Goal: Information Seeking & Learning: Compare options

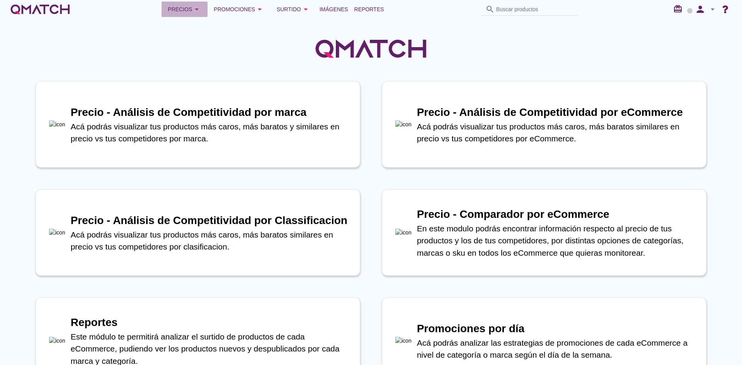
click at [194, 8] on icon "arrow_drop_down" at bounding box center [196, 9] width 9 height 9
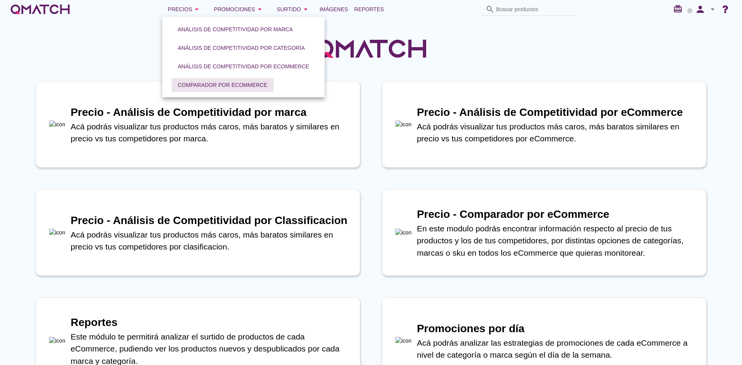
click at [193, 82] on div "Comparador por eCommerce" at bounding box center [223, 85] width 90 height 8
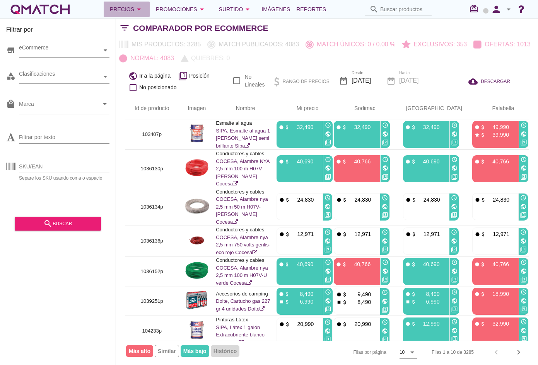
click at [134, 13] on div "Precios arrow_drop_down" at bounding box center [127, 9] width 34 height 9
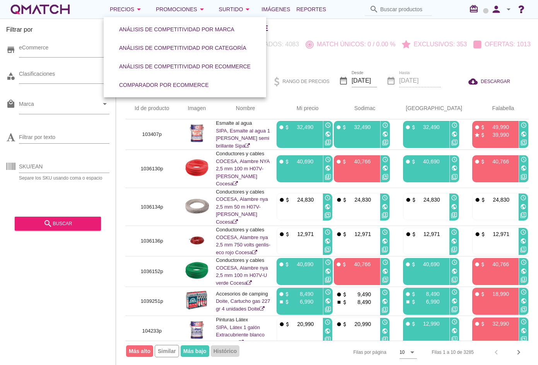
drag, startPoint x: 41, startPoint y: 266, endPoint x: 50, endPoint y: 196, distance: 70.5
click at [41, 266] on div "Filtrar por store eCommerce category Clasificaciones local_mall Marca arrow_dro…" at bounding box center [58, 192] width 116 height 347
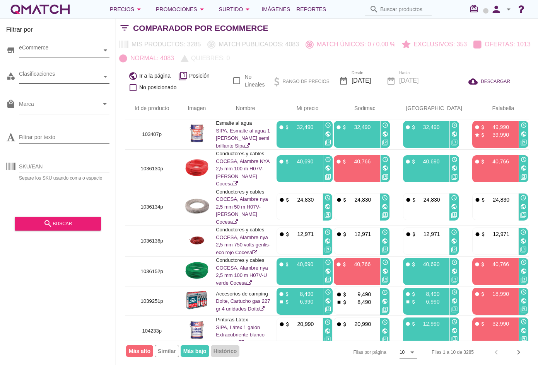
click at [67, 80] on div "Clasificaciones" at bounding box center [60, 77] width 83 height 8
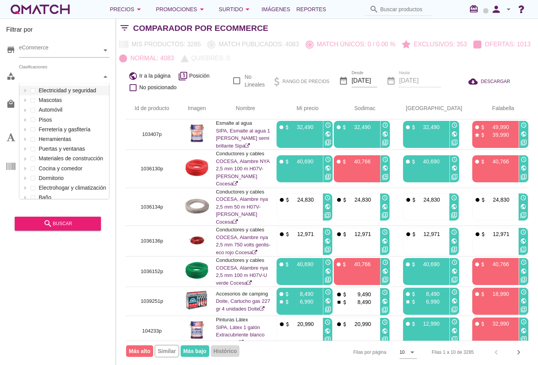
scroll to position [115, 90]
click at [25, 181] on div at bounding box center [25, 179] width 8 height 10
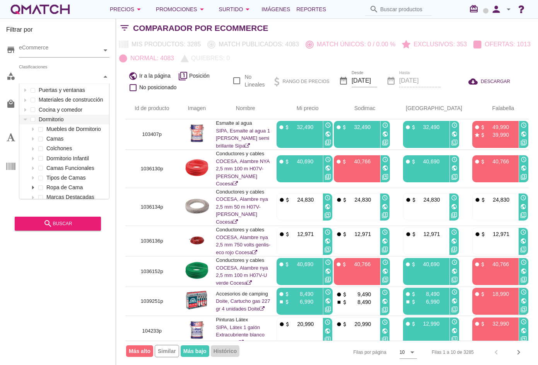
scroll to position [77, 0]
click at [37, 84] on div "Clasificaciones Electricidad y seguridad Mascotas Automóvil Pisos Ferretería y …" at bounding box center [64, 77] width 90 height 14
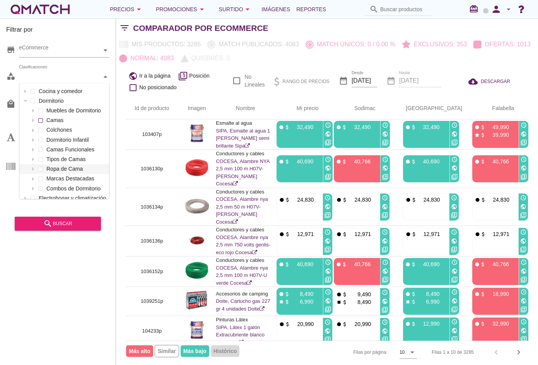
click at [41, 174] on div "Muebles de Dormitorio Camas Colchones Dormitorio Infantil Camas Funcionales Tip…" at bounding box center [64, 150] width 90 height 88
click at [40, 84] on div "Clasificaciones Electricidad y seguridad Mascotas Automóvil Pisos Ferretería y …" at bounding box center [64, 77] width 90 height 14
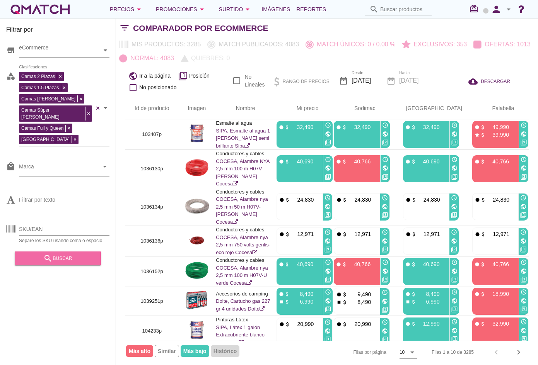
click at [59, 258] on div "search buscar" at bounding box center [57, 258] width 73 height 9
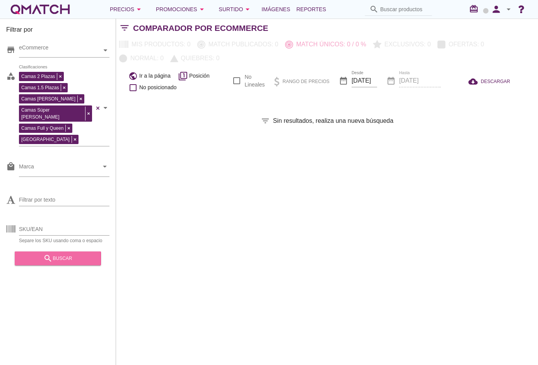
click at [72, 260] on div "search buscar" at bounding box center [57, 258] width 73 height 9
click at [62, 254] on div "search buscar" at bounding box center [57, 258] width 73 height 9
click at [263, 218] on div "Filtrar por store eCommerce category Camas 2 Plazas Camas 1.5 Plazas Camas King…" at bounding box center [327, 192] width 422 height 347
click at [86, 254] on div "search buscar" at bounding box center [57, 258] width 73 height 9
click at [292, 247] on div "Filtrar por store eCommerce category Camas 2 Plazas Camas 1.5 Plazas Camas King…" at bounding box center [327, 192] width 422 height 347
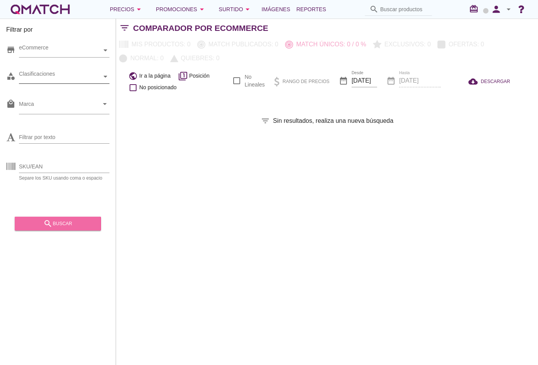
click at [70, 219] on div "search buscar" at bounding box center [57, 223] width 73 height 9
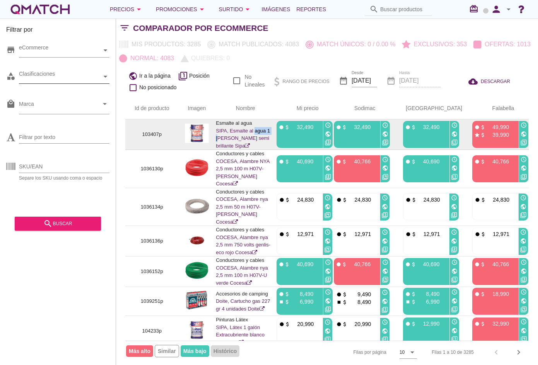
click at [233, 133] on link "SIPA, Esmalte al agua 1 galón blanco semi brillante Sipa" at bounding box center [243, 138] width 54 height 21
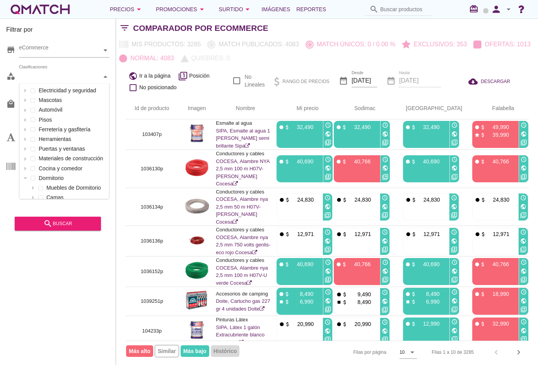
click at [70, 78] on div "Clasificaciones" at bounding box center [60, 77] width 83 height 8
click at [26, 101] on icon at bounding box center [25, 100] width 2 height 3
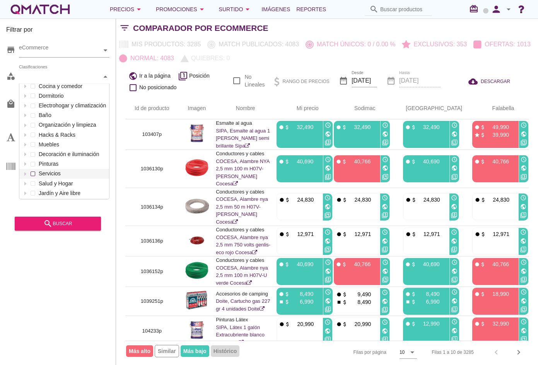
scroll to position [84, 0]
click at [27, 163] on div at bounding box center [25, 163] width 8 height 10
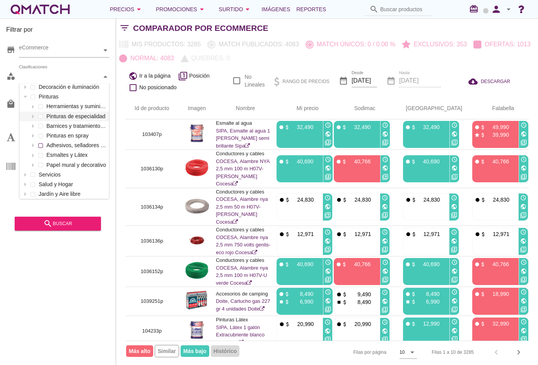
scroll to position [152, 0]
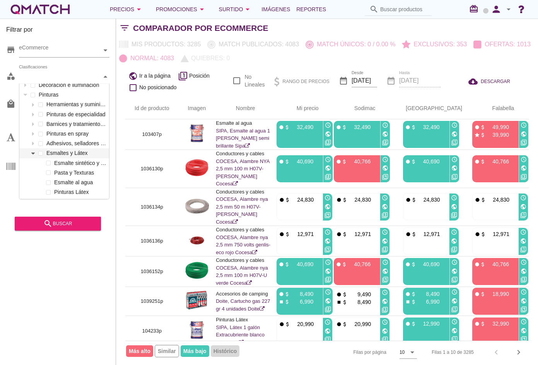
click at [34, 153] on icon at bounding box center [32, 153] width 3 height 3
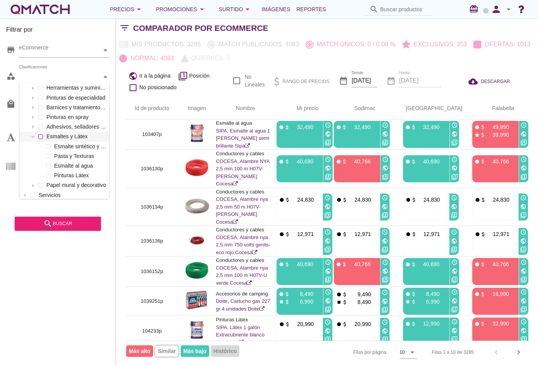
scroll to position [190, 0]
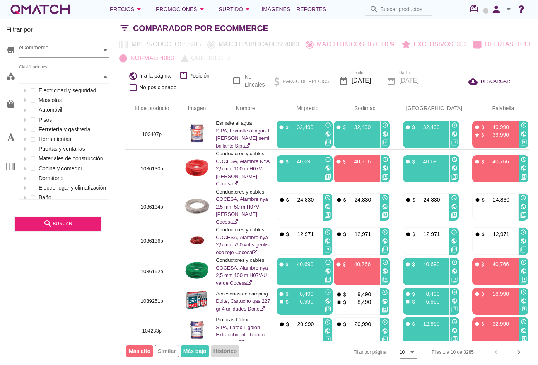
click at [50, 78] on div "Clasificaciones" at bounding box center [60, 77] width 83 height 8
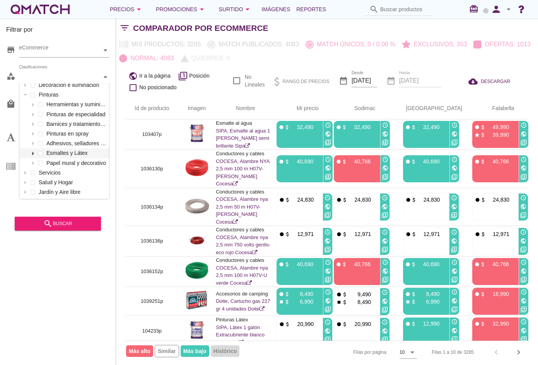
scroll to position [152, 0]
click at [32, 115] on div "Herramientas y suministros de pintura Pinturas de especialidad Barnices y trata…" at bounding box center [64, 134] width 90 height 68
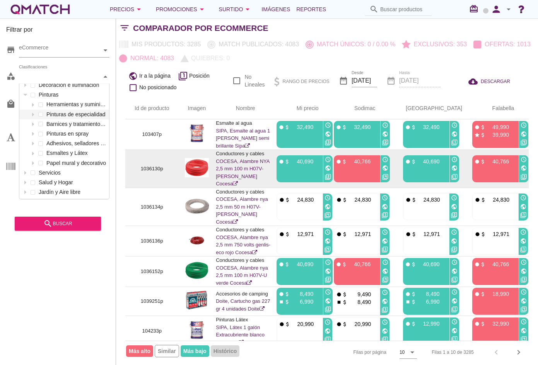
click at [238, 181] on icon at bounding box center [235, 183] width 5 height 5
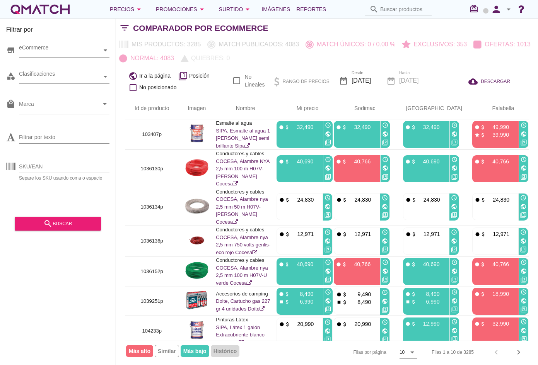
click at [106, 72] on div at bounding box center [106, 77] width 8 height 14
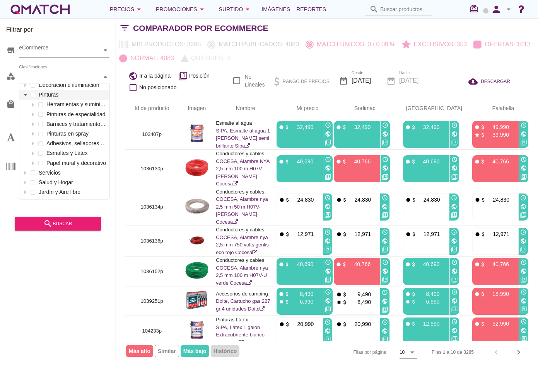
scroll to position [84, 0]
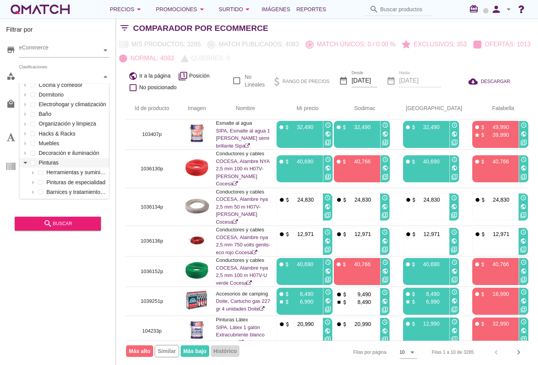
click at [24, 96] on div "Electricidad y seguridad Mascotas Automóvil Pisos Ferretería y gasfitería Herra…" at bounding box center [64, 133] width 90 height 263
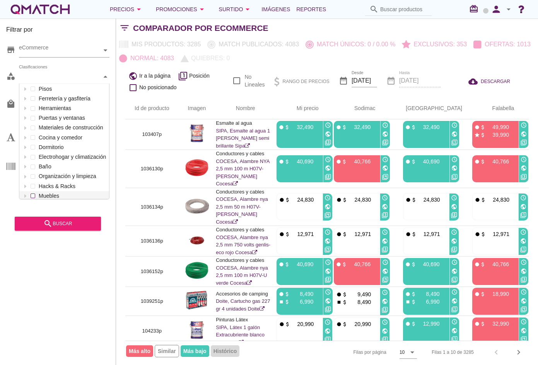
scroll to position [0, 0]
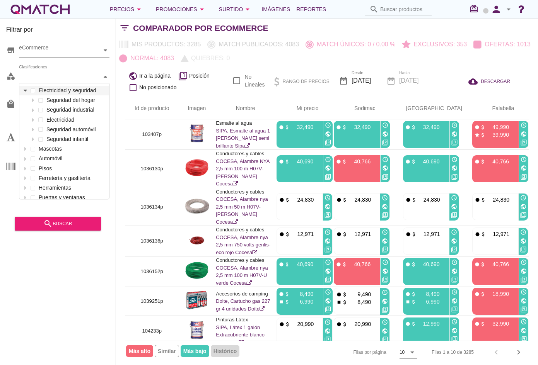
click at [25, 89] on icon at bounding box center [25, 90] width 3 height 3
click at [63, 73] on div "Clasificaciones" at bounding box center [60, 77] width 83 height 8
click at [34, 119] on icon at bounding box center [32, 119] width 3 height 3
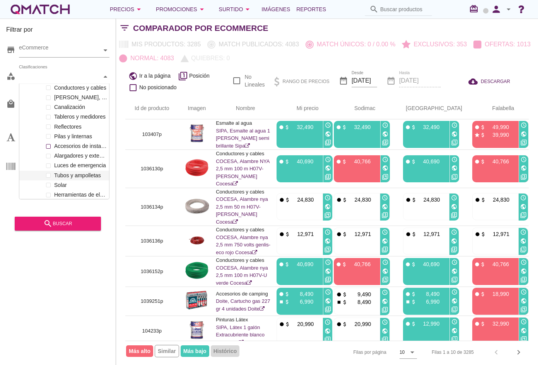
scroll to position [39, 0]
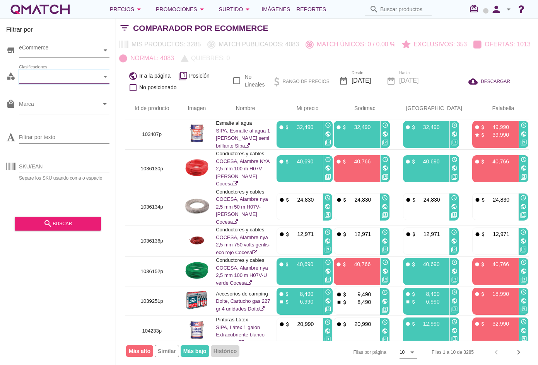
click at [72, 70] on div "Clasificaciones" at bounding box center [60, 77] width 83 height 14
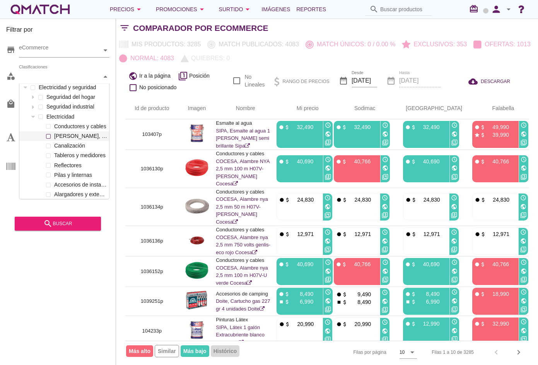
scroll to position [0, 0]
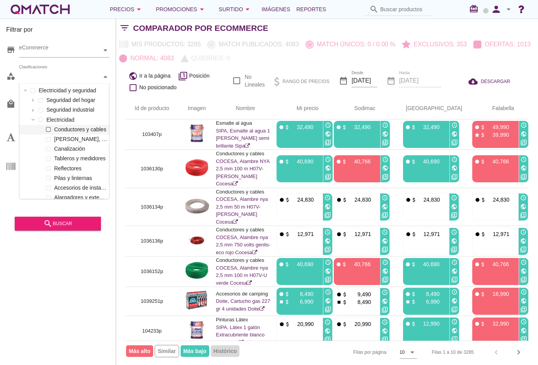
click at [50, 130] on span at bounding box center [48, 129] width 5 height 5
click at [51, 225] on icon "search" at bounding box center [47, 223] width 9 height 9
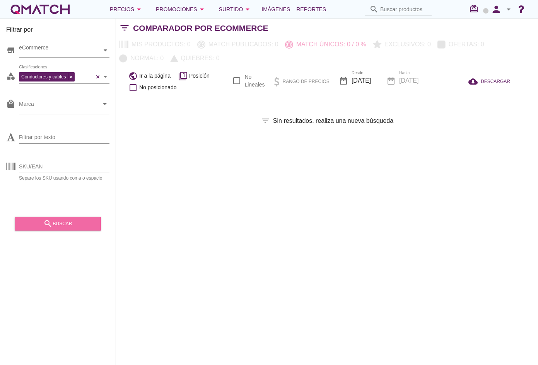
click at [69, 221] on div "search buscar" at bounding box center [57, 223] width 73 height 9
click at [80, 227] on div "search buscar" at bounding box center [57, 223] width 73 height 9
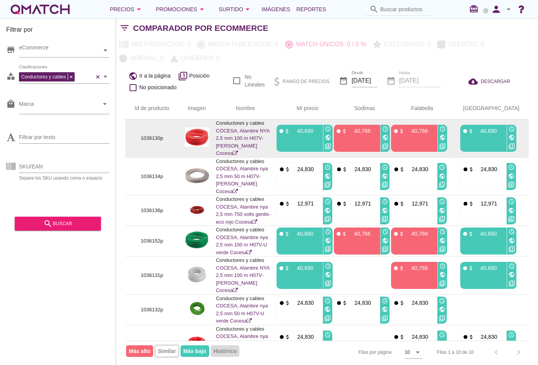
click at [251, 129] on link "COCESA, Alambre NYA 2,5 mm 100 m H07V-U rojo Cocesa" at bounding box center [242, 142] width 53 height 29
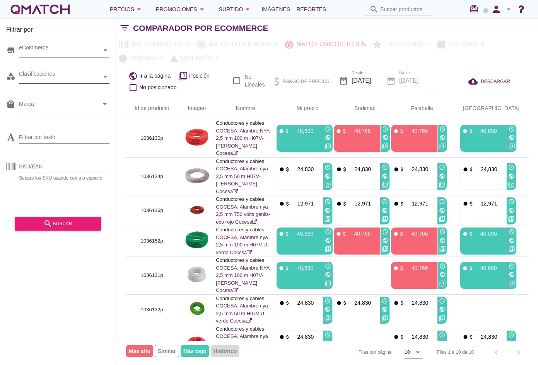
click at [81, 77] on div "Conductores y cables Clasificaciones" at bounding box center [60, 77] width 83 height 8
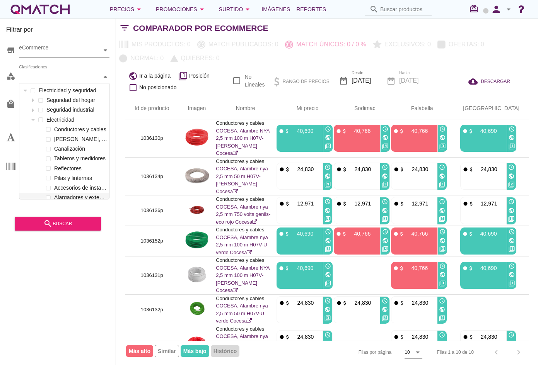
scroll to position [115, 90]
click at [55, 140] on label "Placas, tomas y volantes" at bounding box center [79, 140] width 55 height 10
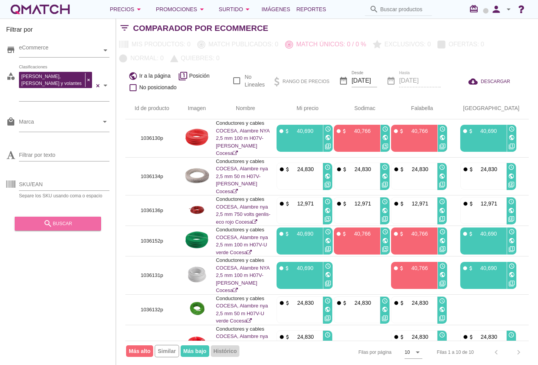
click at [60, 221] on div "search buscar" at bounding box center [57, 223] width 73 height 9
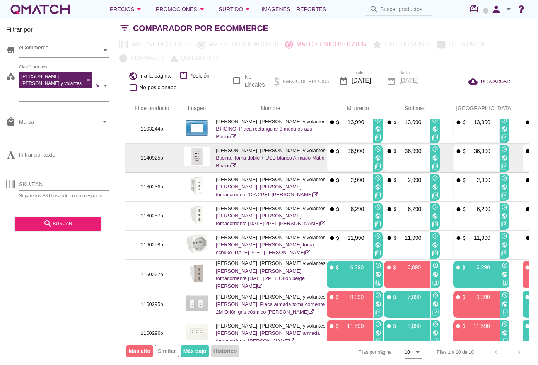
scroll to position [0, 0]
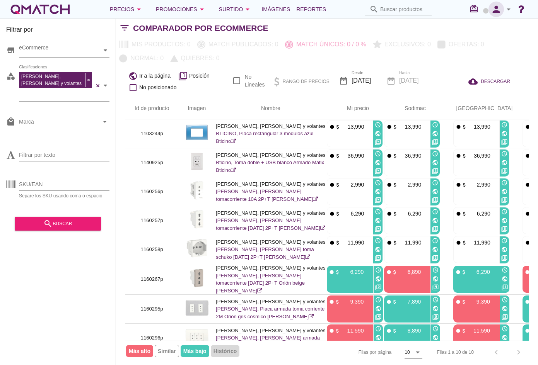
click at [490, 9] on icon "person" at bounding box center [495, 9] width 15 height 11
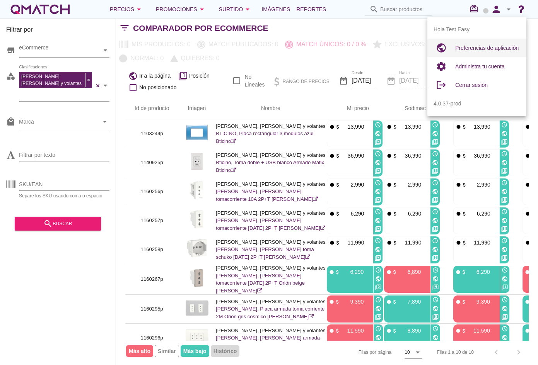
click at [471, 49] on span "Preferencias de aplicación" at bounding box center [486, 48] width 63 height 6
radio input "true"
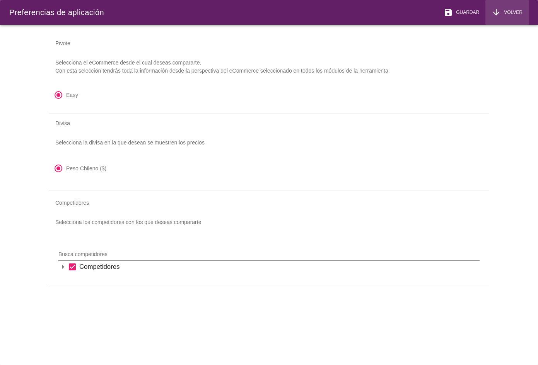
click at [503, 12] on span "Volver" at bounding box center [512, 12] width 22 height 7
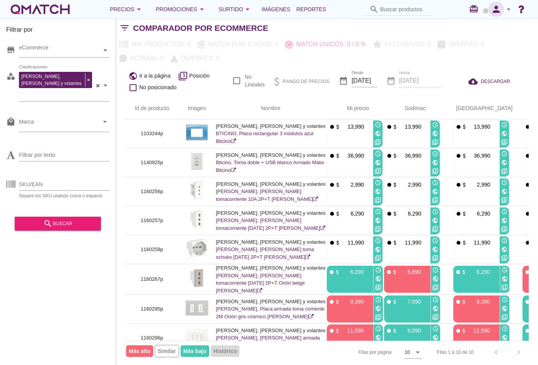
click at [503, 12] on icon "person" at bounding box center [495, 9] width 15 height 11
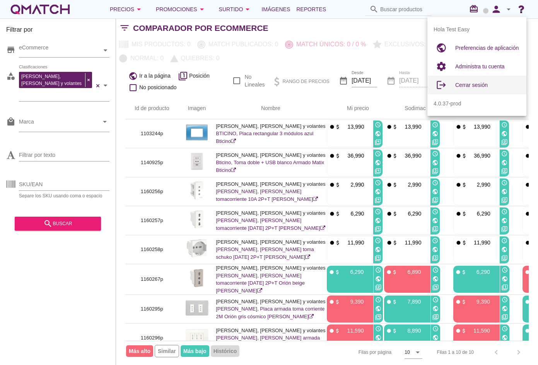
click at [467, 77] on div "Cerrar sesión" at bounding box center [487, 85] width 65 height 19
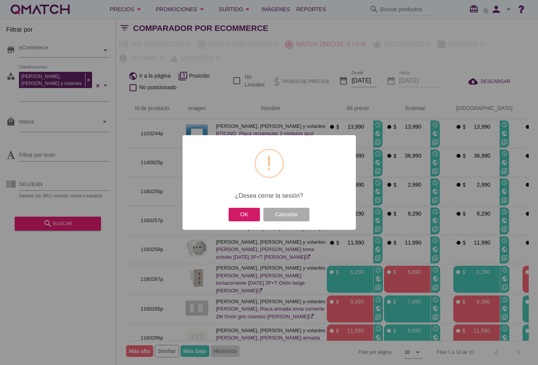
click at [250, 208] on button "OK" at bounding box center [243, 215] width 31 height 14
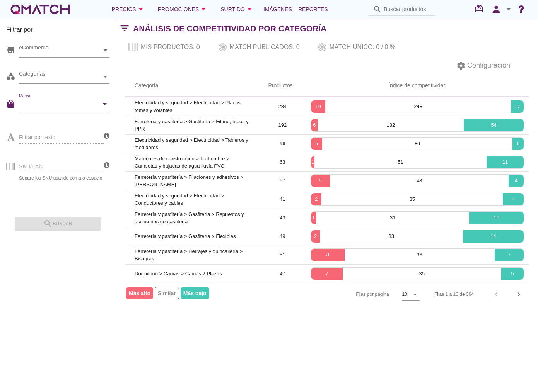
click at [66, 106] on input "Marca" at bounding box center [59, 106] width 80 height 12
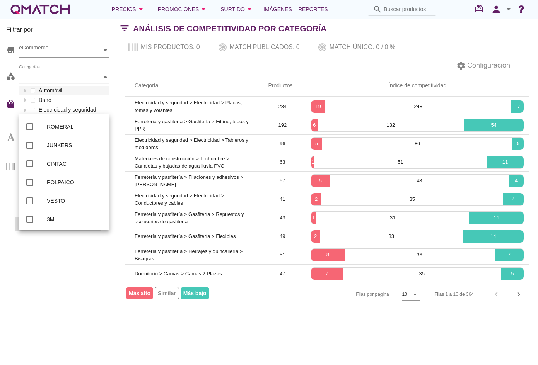
click at [80, 74] on div "Categorías" at bounding box center [60, 77] width 83 height 8
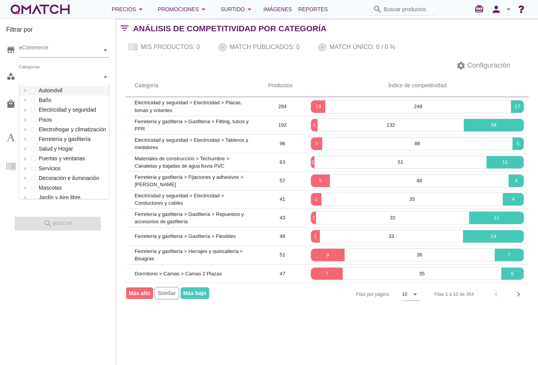
click at [212, 84] on th "Categoría" at bounding box center [191, 86] width 133 height 22
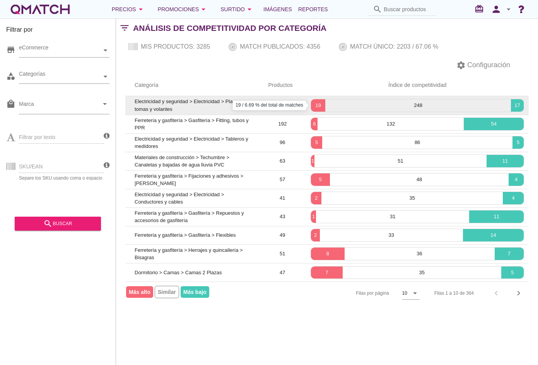
click at [315, 106] on p "19" at bounding box center [318, 106] width 14 height 8
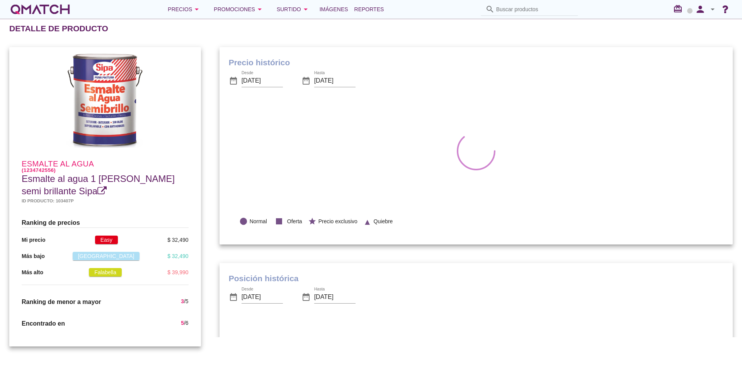
click at [97, 188] on icon at bounding box center [101, 190] width 9 height 9
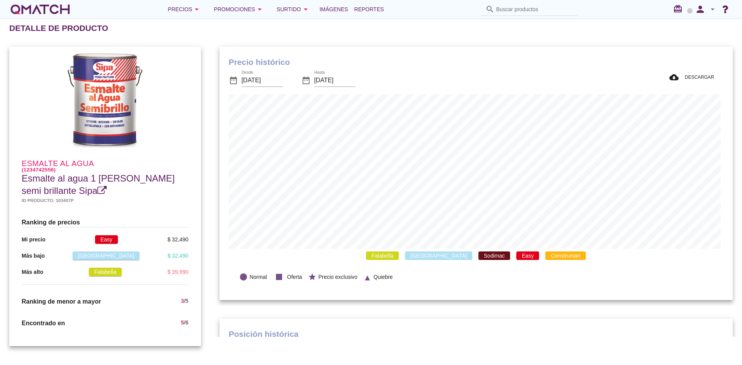
scroll to position [226, 511]
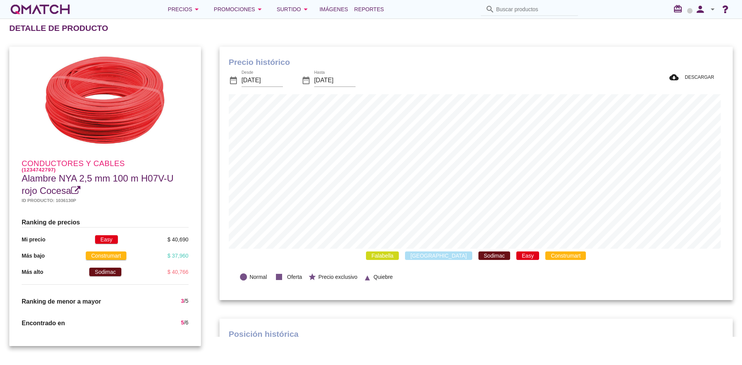
scroll to position [226, 511]
click at [79, 189] on icon at bounding box center [75, 190] width 9 height 9
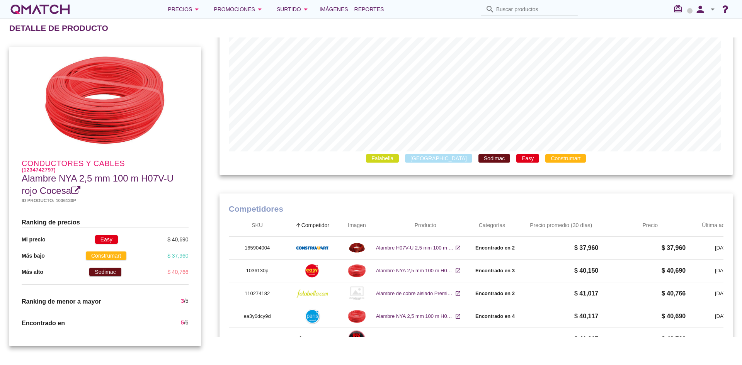
scroll to position [431, 0]
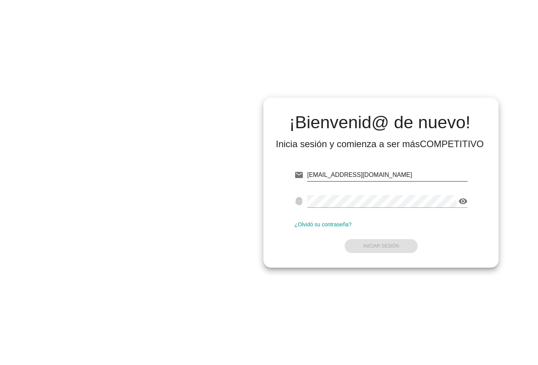
click at [339, 178] on input "[EMAIL_ADDRESS][DOMAIN_NAME]" at bounding box center [387, 175] width 160 height 12
drag, startPoint x: 339, startPoint y: 178, endPoint x: 365, endPoint y: 178, distance: 26.3
click at [365, 178] on input "[EMAIL_ADDRESS][DOMAIN_NAME]" at bounding box center [387, 175] width 160 height 12
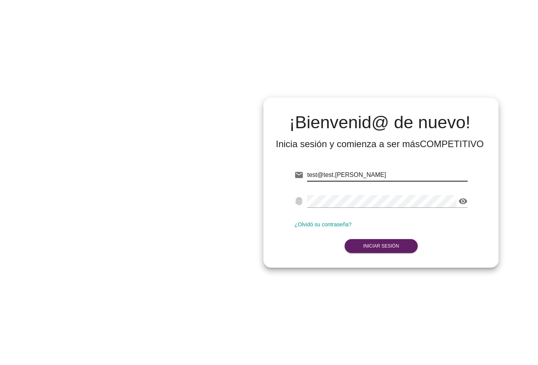
type input "[EMAIL_ADDRESS][DOMAIN_NAME]"
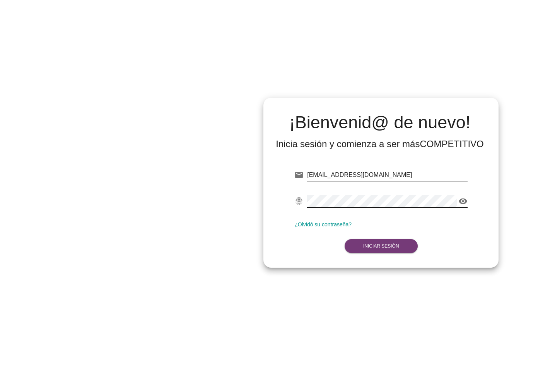
click at [373, 248] on strong "Iniciar Sesión" at bounding box center [381, 246] width 36 height 5
